Goal: Communication & Community: Answer question/provide support

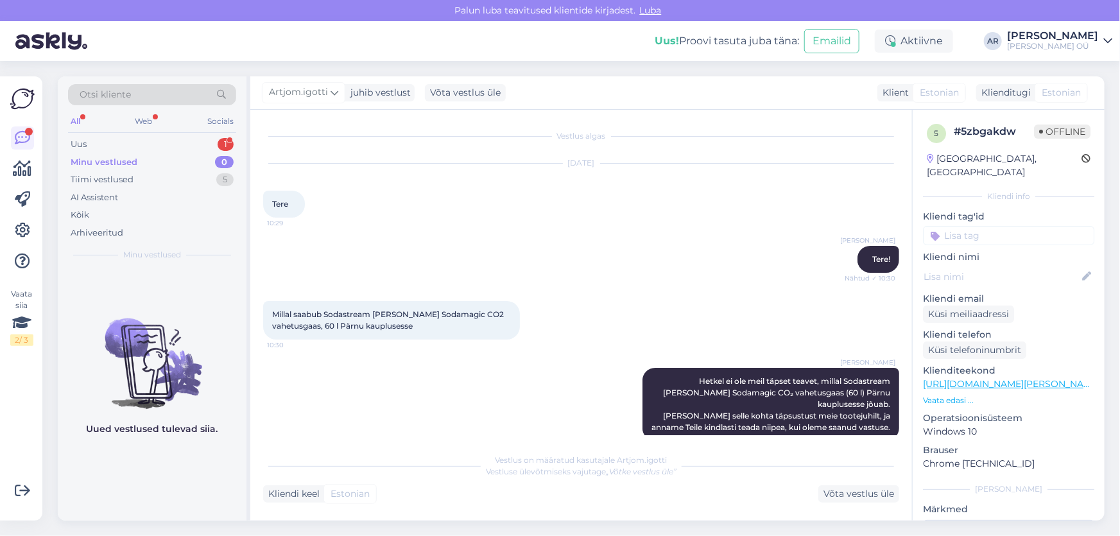
scroll to position [770, 0]
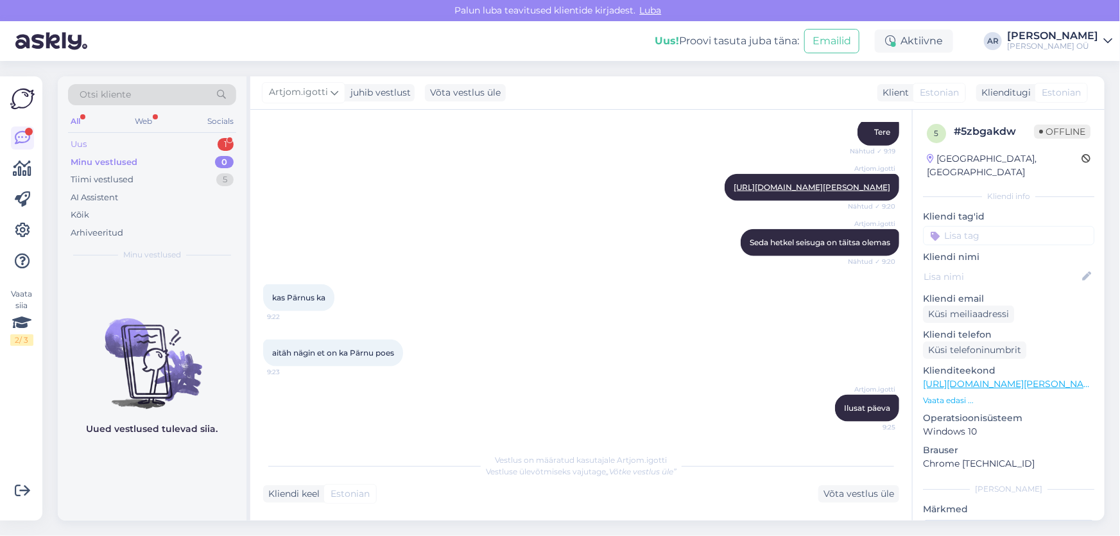
click at [138, 141] on div "Uus 1" at bounding box center [152, 144] width 168 height 18
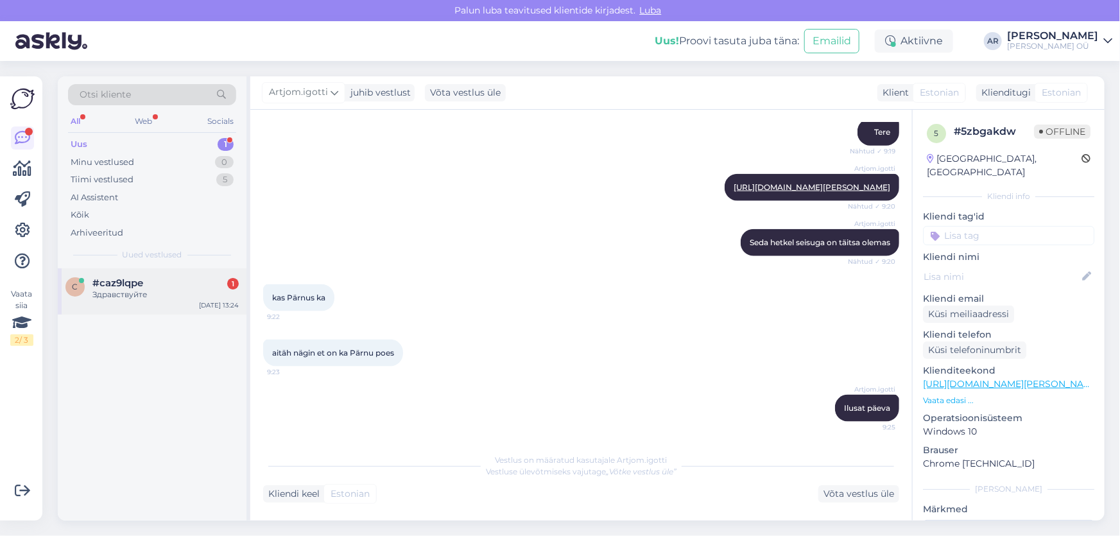
click at [182, 291] on div "Здравствуйте" at bounding box center [165, 295] width 146 height 12
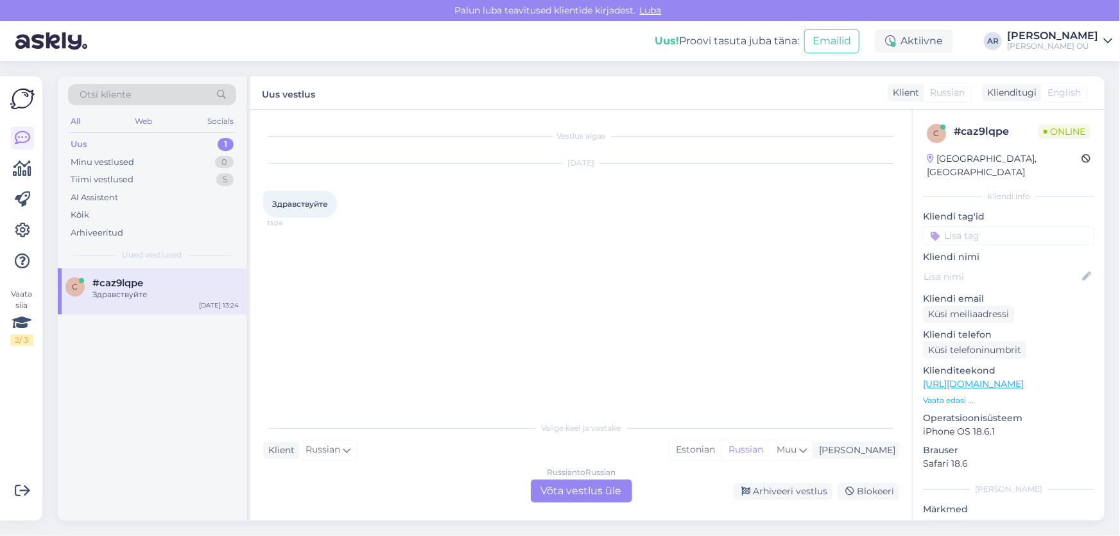
click at [567, 487] on div "Russian to Russian Võta vestlus üle" at bounding box center [581, 490] width 101 height 23
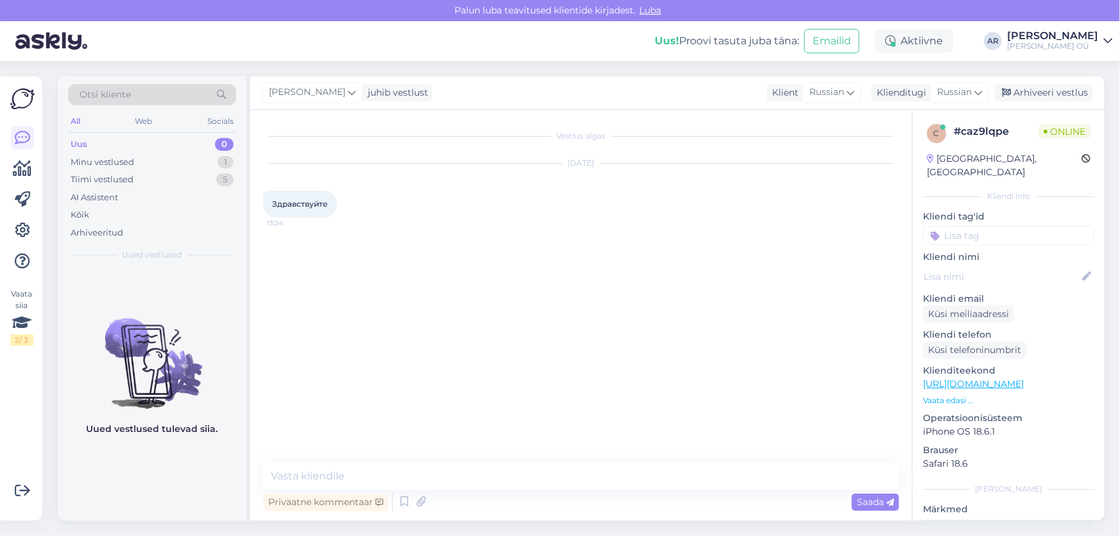
click at [494, 460] on div "Vestlus algas [DATE] Здравствуйте 13:24 Privaatne kommentaar Saada" at bounding box center [581, 315] width 662 height 411
click at [350, 471] on textarea at bounding box center [581, 476] width 636 height 27
type textarea "Х"
type textarea "Здравствуйте"
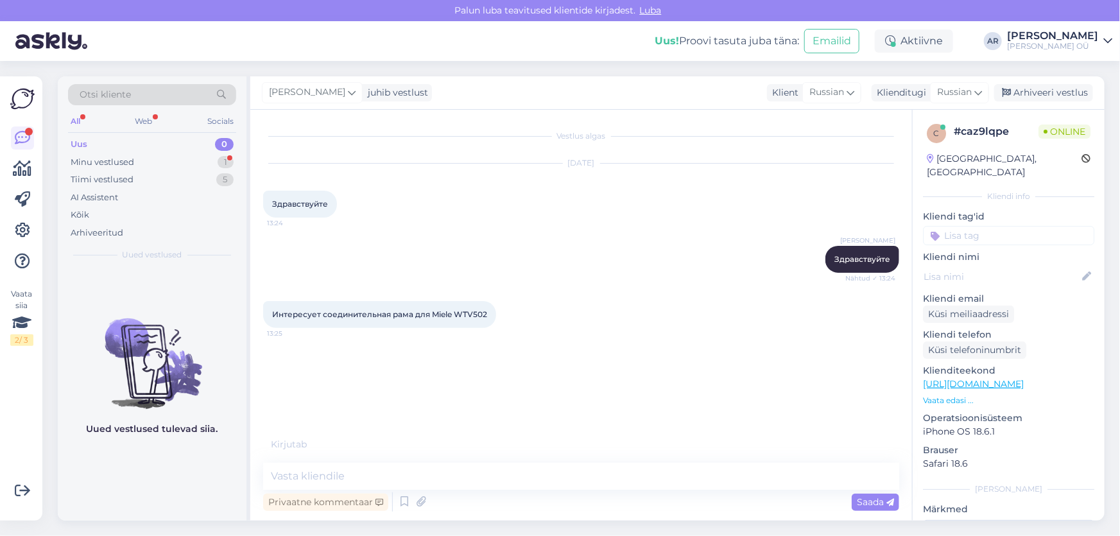
click at [980, 378] on link "[URL][DOMAIN_NAME]" at bounding box center [973, 384] width 101 height 12
click at [379, 463] on textarea at bounding box center [581, 476] width 636 height 27
drag, startPoint x: 288, startPoint y: 478, endPoint x: 274, endPoint y: 478, distance: 14.1
click at [274, 478] on textarea "Там есть кнопка "" at bounding box center [581, 476] width 636 height 27
click at [302, 478] on textarea "Там есть кнопка "" at bounding box center [581, 476] width 636 height 27
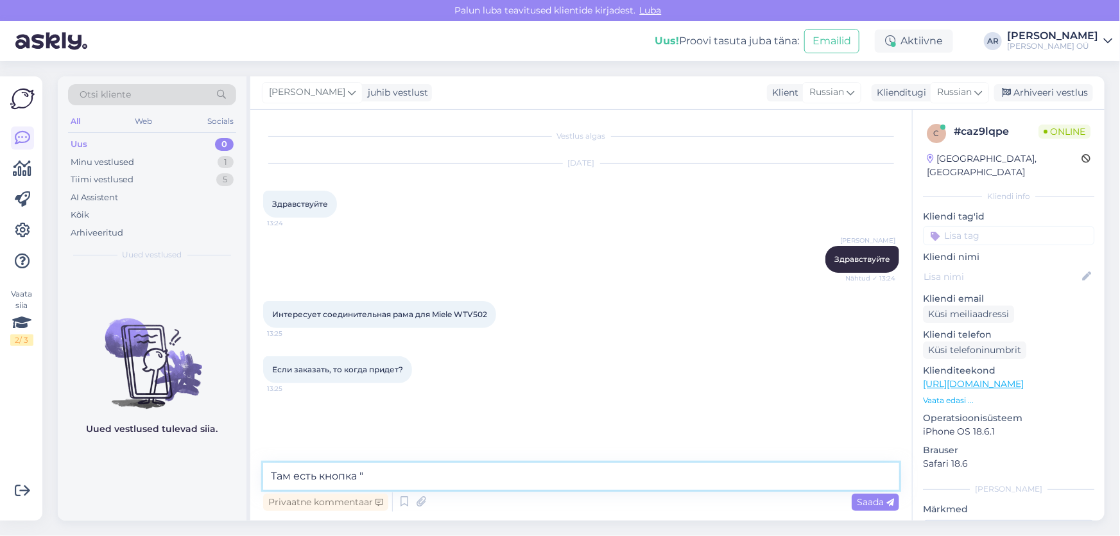
drag, startPoint x: 287, startPoint y: 475, endPoint x: 267, endPoint y: 478, distance: 20.2
click at [267, 478] on textarea "Там есть кнопка "" at bounding box center [581, 476] width 636 height 27
drag, startPoint x: 465, startPoint y: 478, endPoint x: 404, endPoint y: 479, distance: 61.7
click at [404, 479] on textarea "Пожалуйста нажмите на есть кнопка "" at bounding box center [581, 476] width 636 height 27
click at [496, 470] on textarea "Пожалуйста нажмите на кнопку "" at bounding box center [581, 476] width 636 height 27
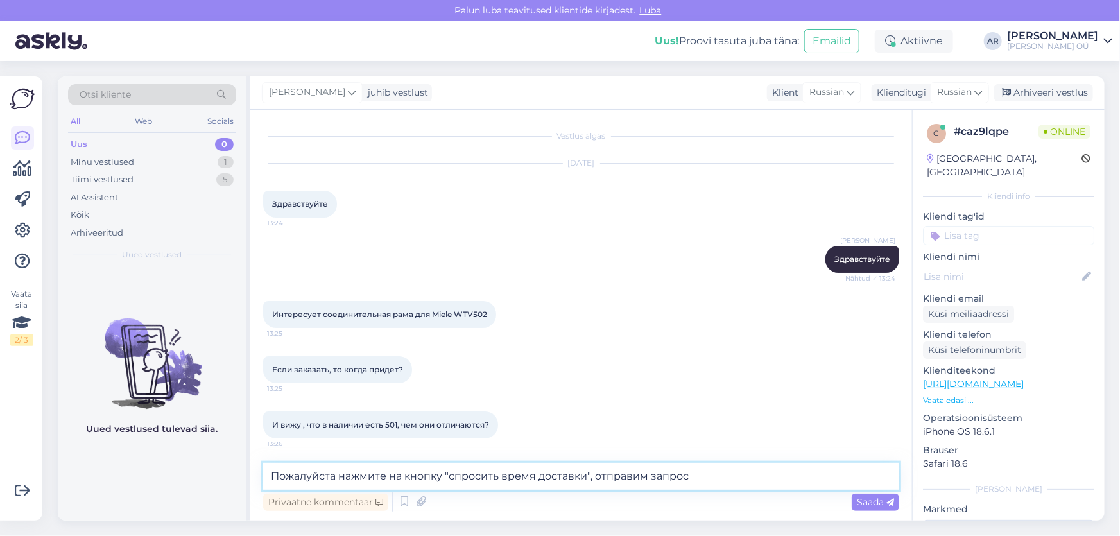
type textarea "Пожалуйста нажмите на кнопку "спросить время доставки", отправим запрос."
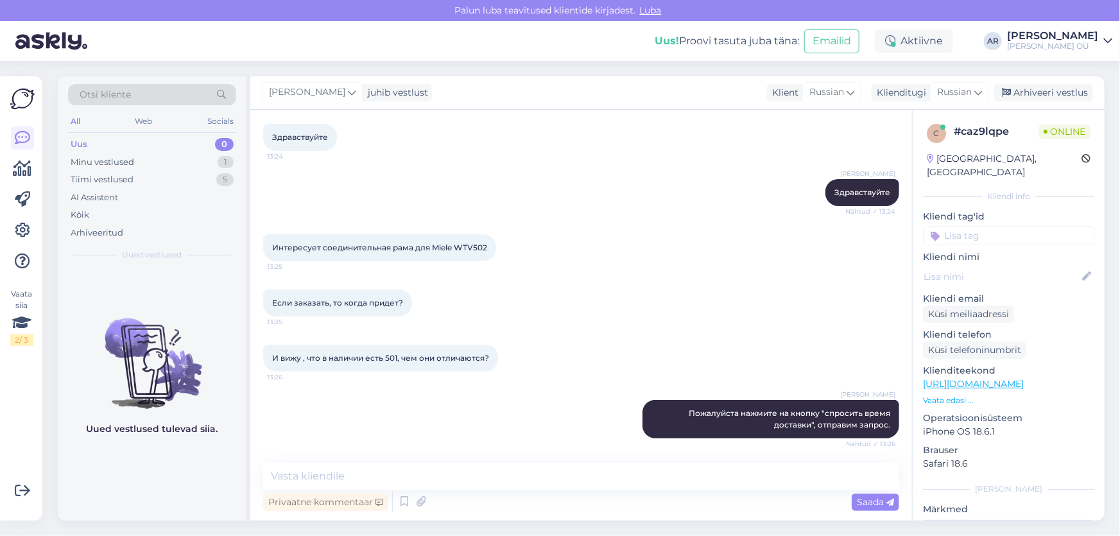
click at [397, 357] on span "И вижу , что в наличии есть 501, чем они отличаются?" at bounding box center [380, 358] width 217 height 10
click at [394, 357] on span "И вижу , что в наличии есть 501, чем они отличаются?" at bounding box center [380, 358] width 217 height 10
click at [399, 358] on span "И вижу , что в наличии есть 501, чем они отличаются?" at bounding box center [380, 358] width 217 height 10
click at [393, 357] on span "И вижу , что в наличии есть 501, чем они отличаются?" at bounding box center [380, 358] width 217 height 10
click at [950, 378] on link "[URL][DOMAIN_NAME]" at bounding box center [973, 384] width 101 height 12
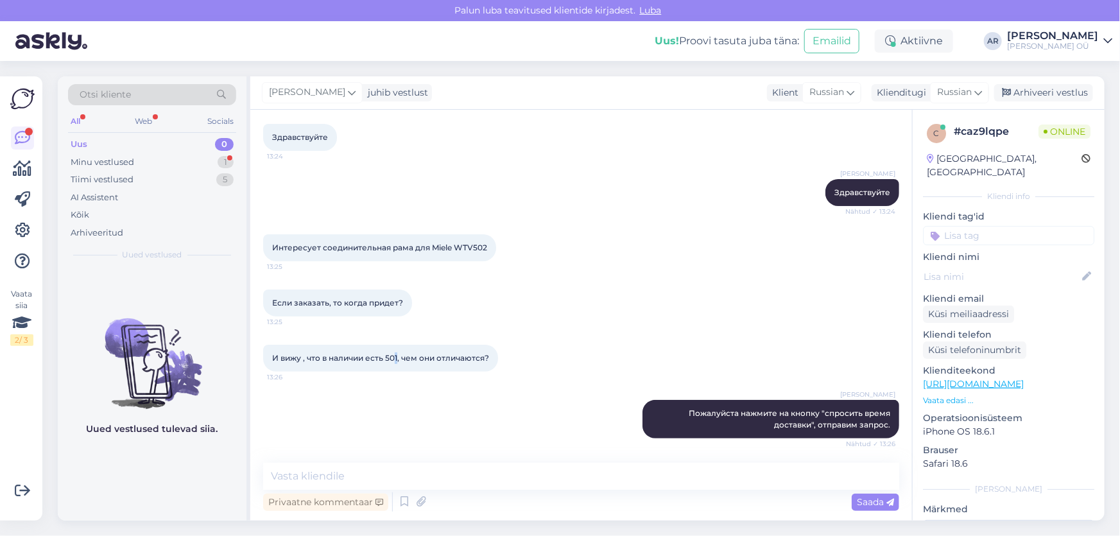
scroll to position [122, 0]
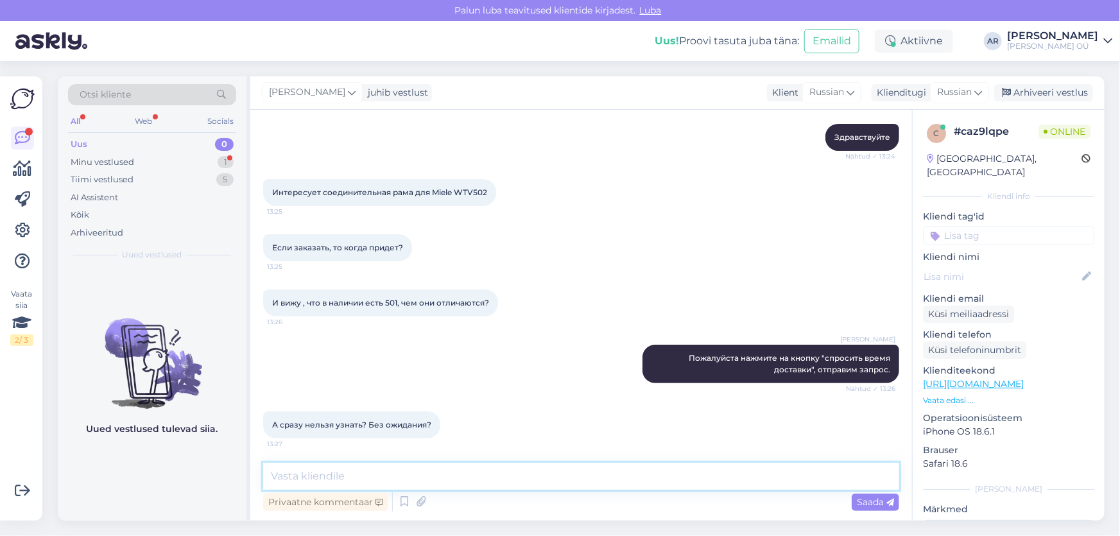
click at [383, 473] on textarea at bounding box center [581, 476] width 636 height 27
paste textarea "WTV 501 предназначен для стиральных и сушильных машин Miele с прямой передней п…"
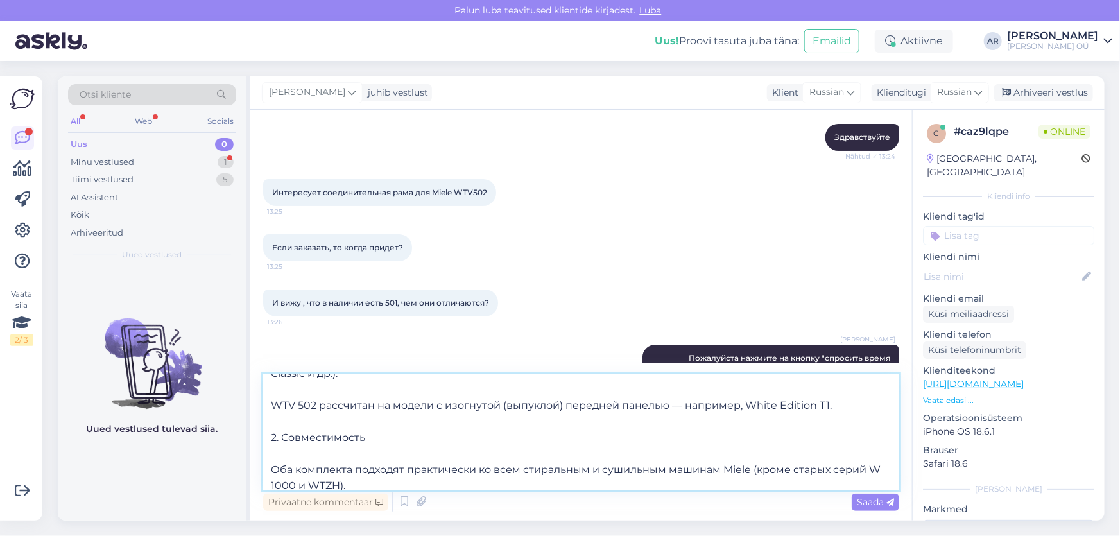
scroll to position [0, 0]
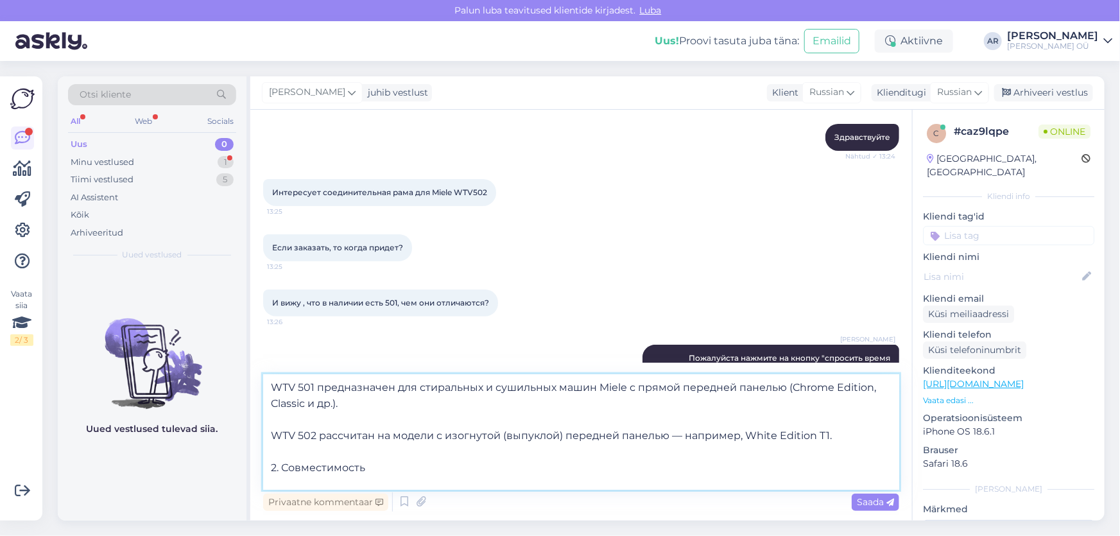
drag, startPoint x: 384, startPoint y: 471, endPoint x: 264, endPoint y: 461, distance: 121.1
click at [263, 461] on textarea "WTV 501 предназначен для стиральных и сушильных машин Miele с прямой передней п…" at bounding box center [581, 432] width 636 height 116
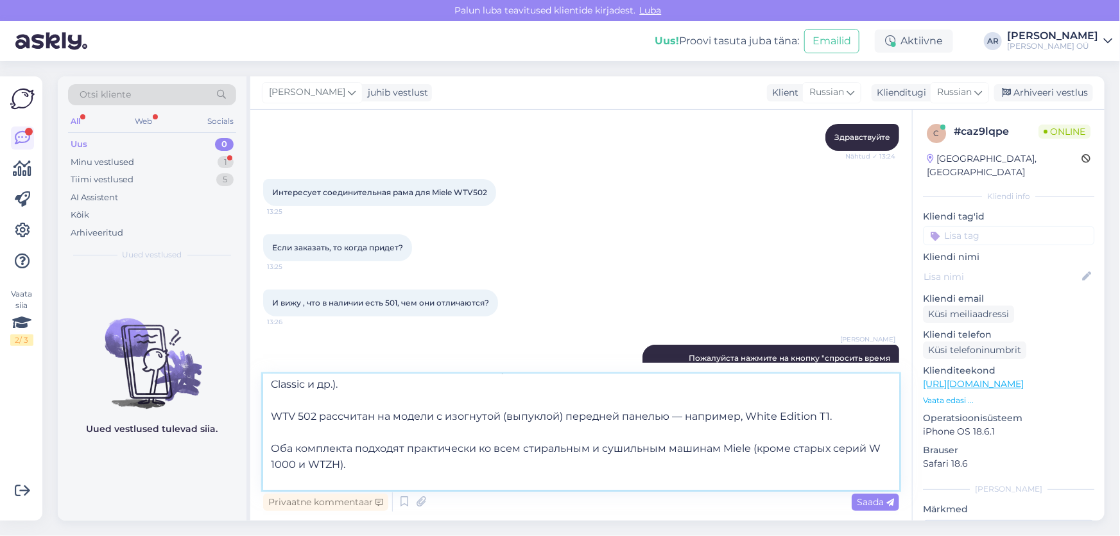
scroll to position [39, 0]
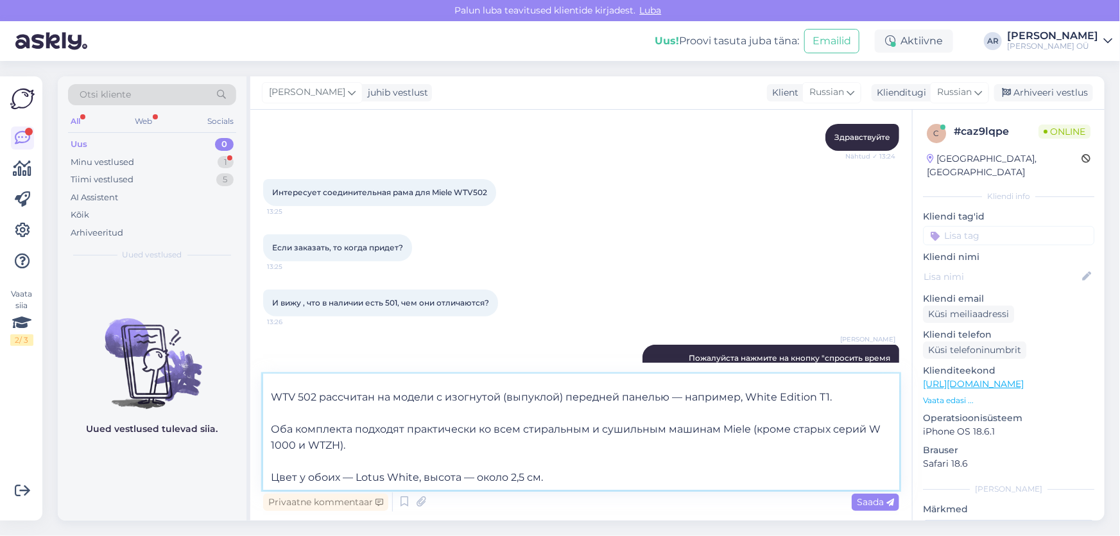
drag, startPoint x: 573, startPoint y: 475, endPoint x: 270, endPoint y: 471, distance: 302.4
click at [270, 471] on textarea "WTV 501 предназначен для стиральных и сушильных машин Miele с прямой передней п…" at bounding box center [581, 432] width 636 height 116
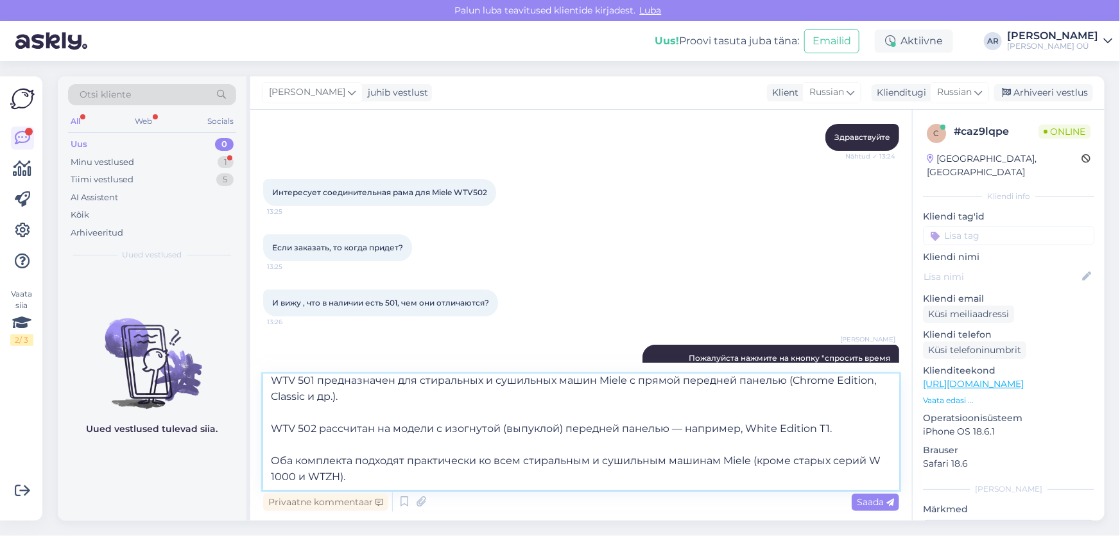
scroll to position [6, 0]
drag, startPoint x: 381, startPoint y: 475, endPoint x: 268, endPoint y: 458, distance: 114.8
click at [268, 458] on textarea "WTV 501 предназначен для стиральных и сушильных машин Miele с прямой передней п…" at bounding box center [581, 432] width 636 height 116
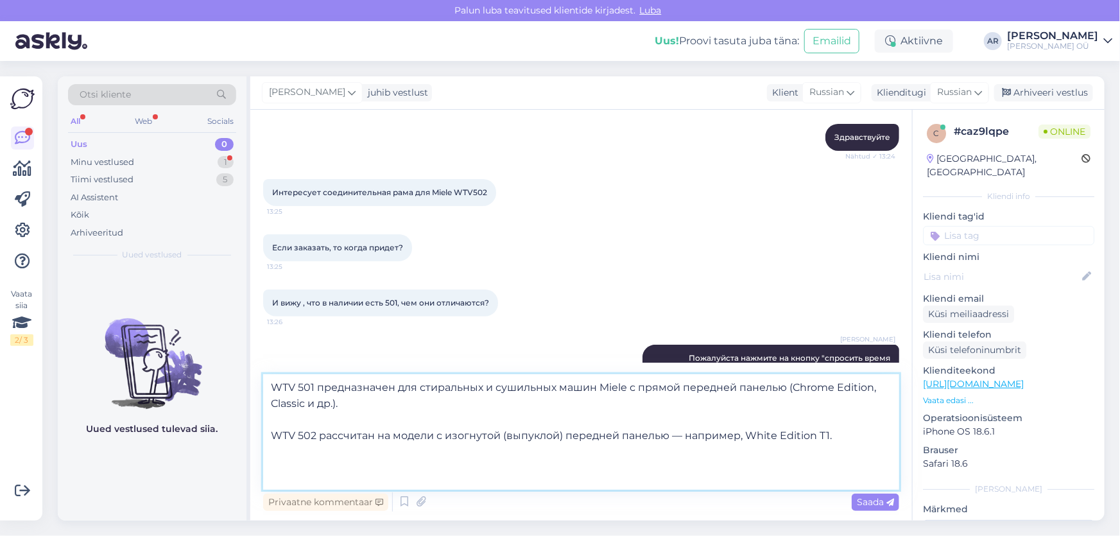
scroll to position [0, 0]
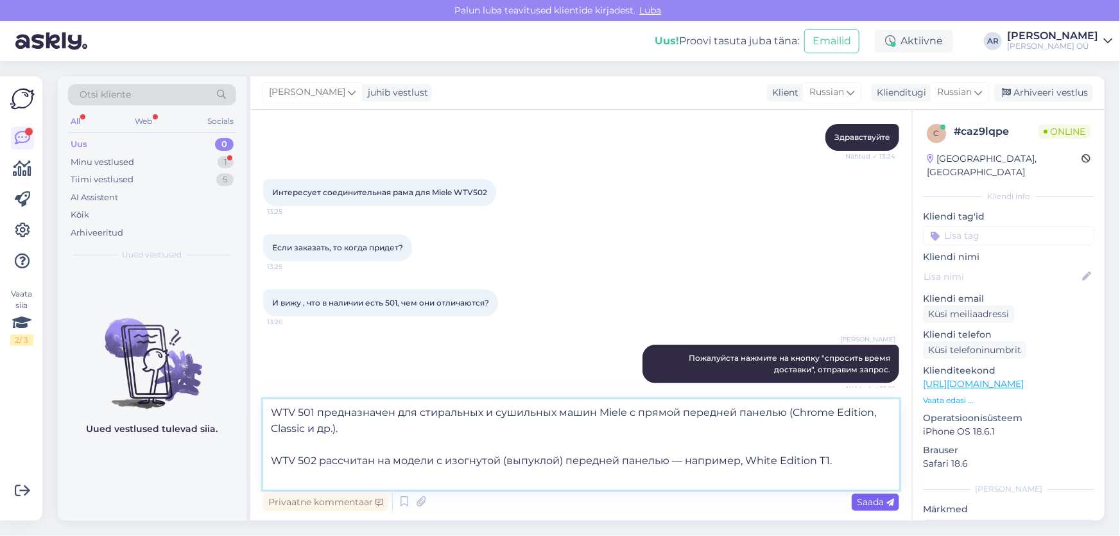
type textarea "WTV 501 предназначен для стиральных и сушильных машин Miele с прямой передней п…"
click at [858, 506] on span "Saada" at bounding box center [875, 502] width 37 height 12
click at [858, 506] on div "Vestlus algas [DATE] Здравствуйте 13:24 [PERSON_NAME] Здравствуйте Nähtud ✓ 13:…" at bounding box center [581, 315] width 662 height 411
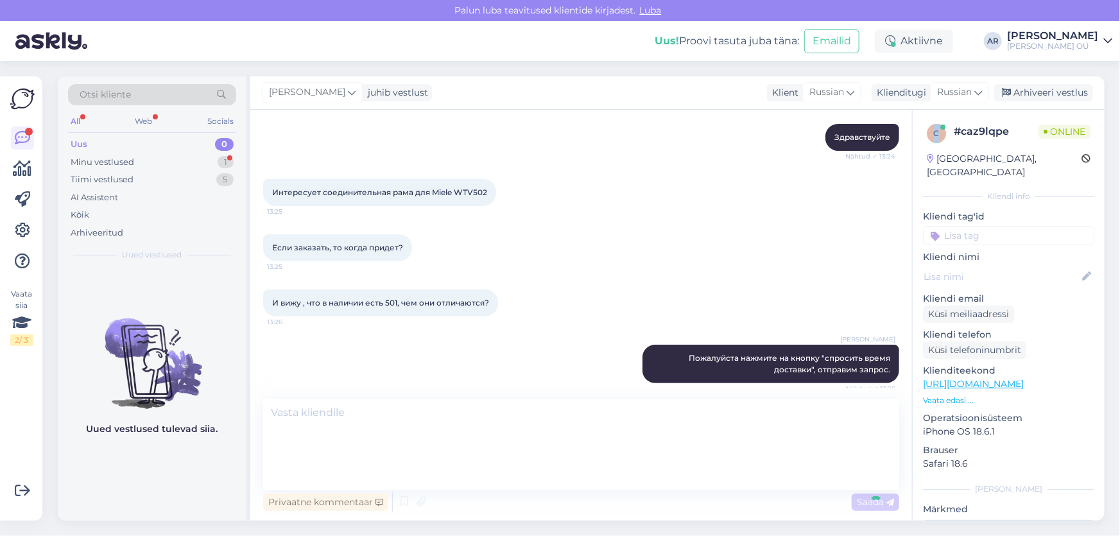
scroll to position [236, 0]
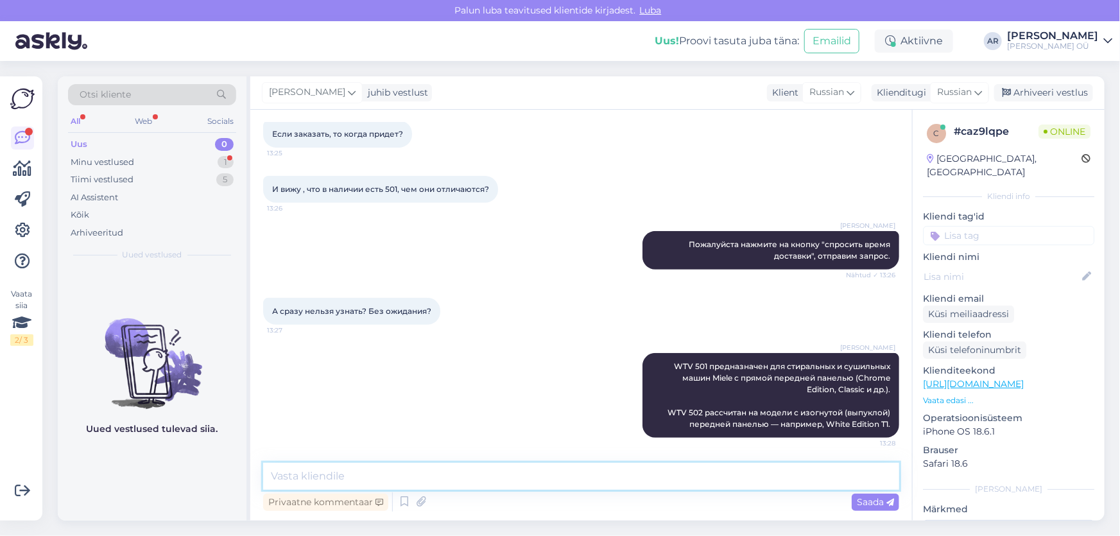
click at [664, 472] on textarea at bounding box center [581, 476] width 636 height 27
click at [587, 469] on textarea at bounding box center [581, 476] width 636 height 27
click at [594, 474] on textarea at bounding box center [581, 476] width 636 height 27
type textarea "К сожалению сразу нет инфрмации"
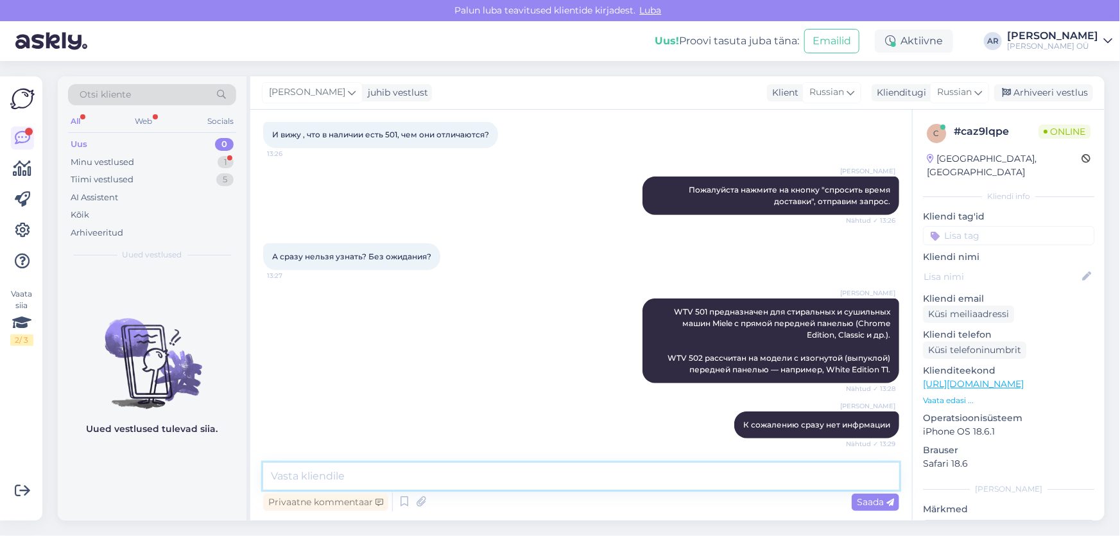
scroll to position [357, 0]
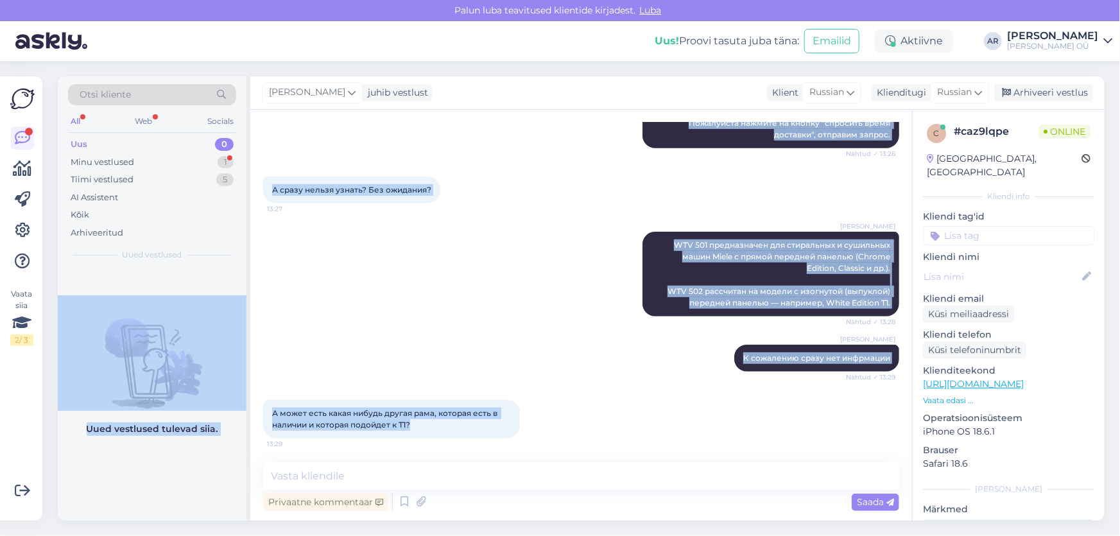
drag, startPoint x: 409, startPoint y: 424, endPoint x: 245, endPoint y: 406, distance: 164.7
click at [245, 406] on div "Otsi kliente All Web Socials Uus 0 Minu vestlused 1 Tiimi vestlused 5 AI Assist…" at bounding box center [581, 298] width 1047 height 444
click at [404, 406] on div "А может есть какая нибудь другая рама, которая есть в наличии и которая подойде…" at bounding box center [391, 419] width 257 height 39
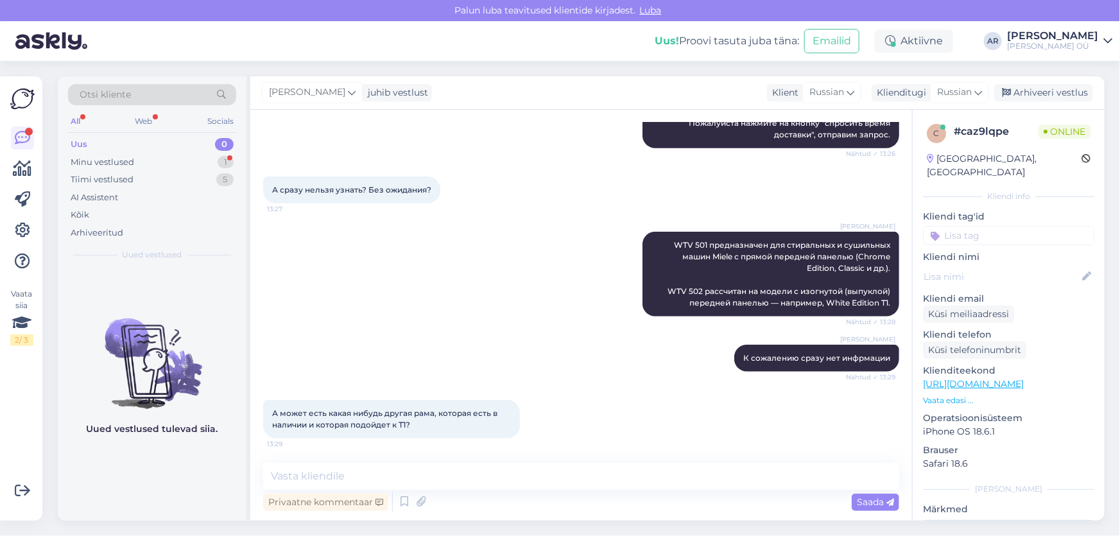
drag, startPoint x: 390, startPoint y: 424, endPoint x: 272, endPoint y: 413, distance: 118.6
click at [272, 413] on div "А может есть какая нибудь другая рама, которая есть в наличии и которая подойде…" at bounding box center [391, 419] width 257 height 39
copy span "А может есть какая нибудь другая рама, которая есть в наличии и которая подойде…"
click at [467, 483] on textarea at bounding box center [581, 476] width 636 height 27
type textarea "R"
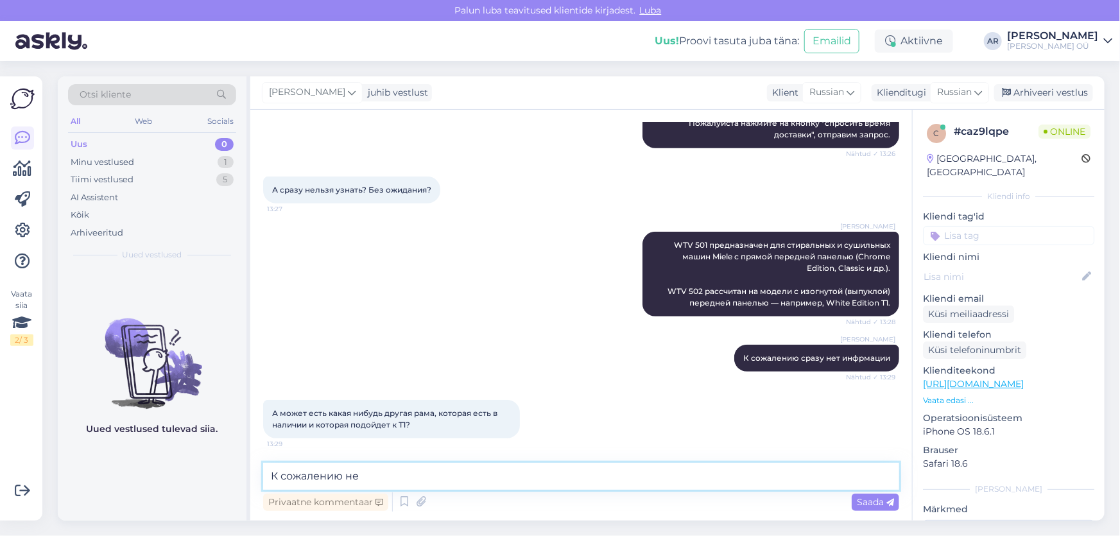
type textarea "К сожалению нет"
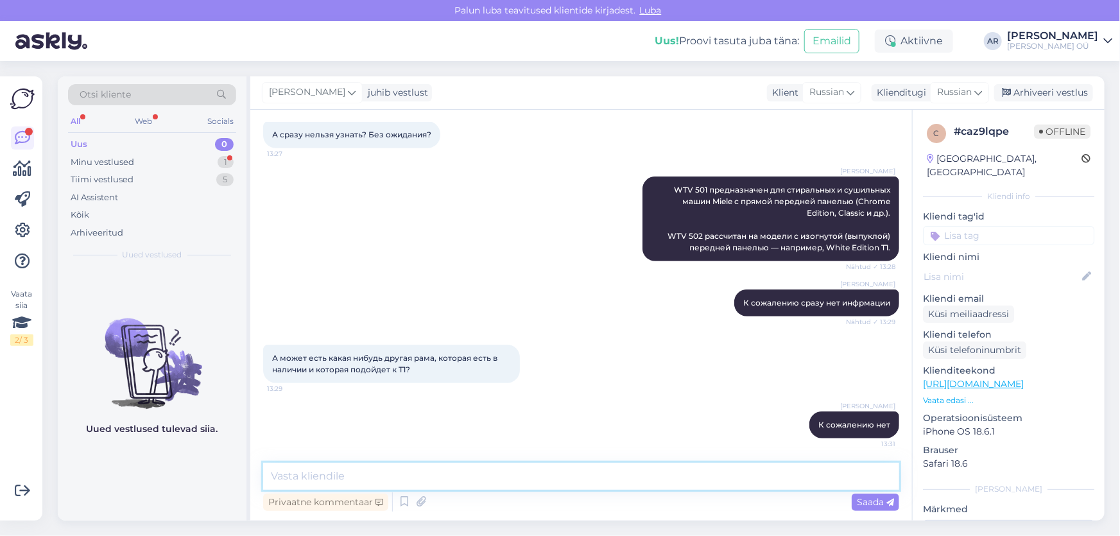
scroll to position [467, 0]
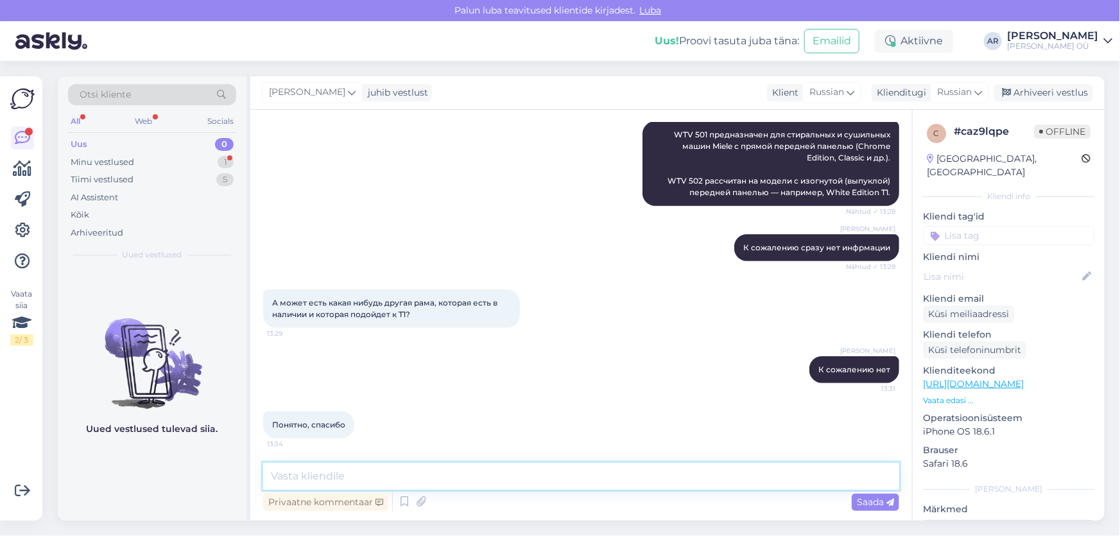
click at [291, 474] on textarea at bounding box center [581, 476] width 636 height 27
type textarea "F"
type textarea "G"
type textarea "Пожалуйста!"
